Goal: Check status: Check status

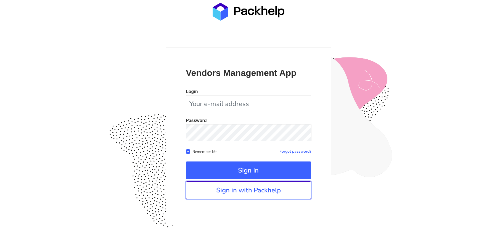
click at [236, 187] on link "Sign in with Packhelp" at bounding box center [248, 190] width 125 height 18
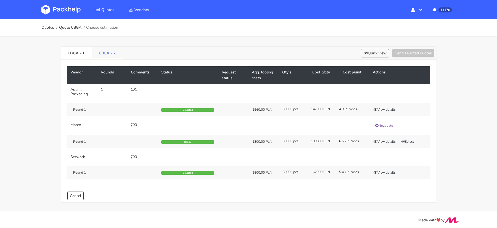
click at [110, 53] on link "CBGA - 2" at bounding box center [107, 53] width 31 height 12
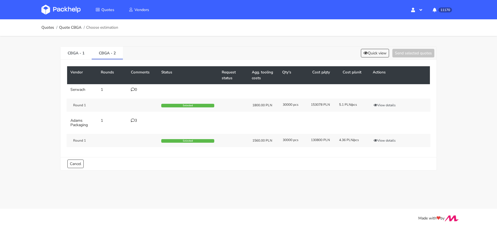
click at [137, 122] on td "3" at bounding box center [143, 122] width 30 height 15
click at [136, 122] on div "3" at bounding box center [143, 121] width 24 height 4
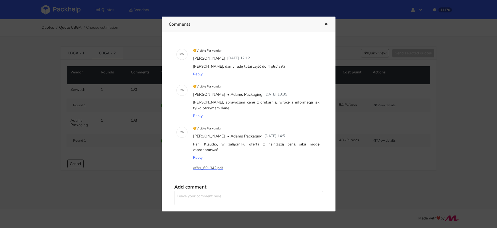
scroll to position [6, 0]
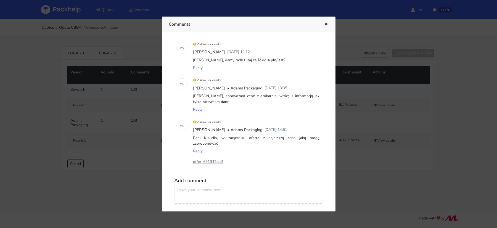
click at [207, 161] on p "offer_691342.pdf" at bounding box center [220, 162] width 55 height 6
click at [368, 154] on div at bounding box center [248, 114] width 497 height 228
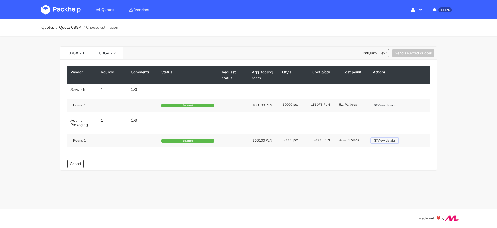
click at [384, 138] on button "View details" at bounding box center [384, 141] width 27 height 6
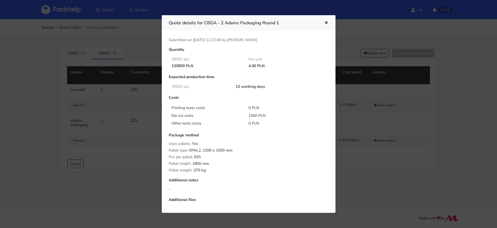
click at [371, 159] on div at bounding box center [248, 114] width 497 height 228
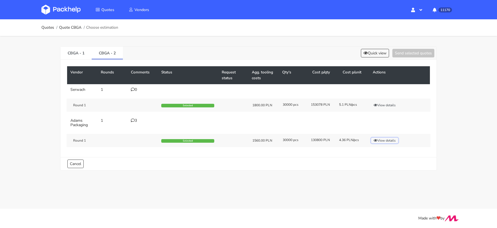
click at [379, 140] on button "View details" at bounding box center [384, 141] width 27 height 6
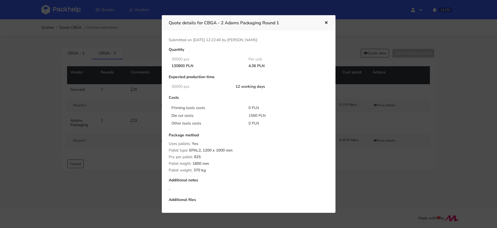
click at [378, 164] on div at bounding box center [248, 114] width 497 height 228
